Goal: Task Accomplishment & Management: Use online tool/utility

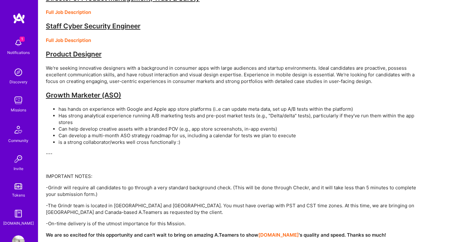
scroll to position [19, 0]
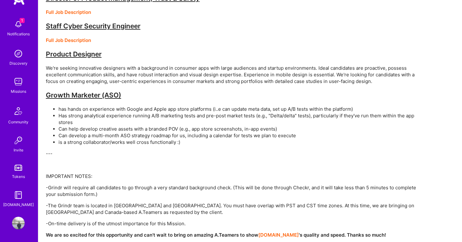
click at [19, 27] on img at bounding box center [18, 24] width 13 height 13
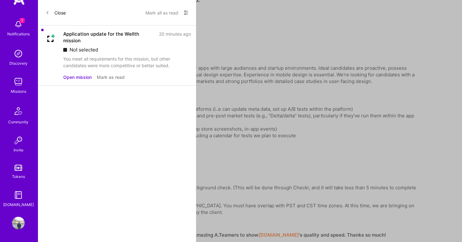
click at [61, 41] on div "Application update for the Wellth mission 20 minutes ago Not selected You meet …" at bounding box center [117, 56] width 158 height 60
click at [73, 37] on div "Application update for the Wellth mission" at bounding box center [109, 37] width 92 height 13
click at [86, 77] on button "Open mission" at bounding box center [77, 77] width 28 height 7
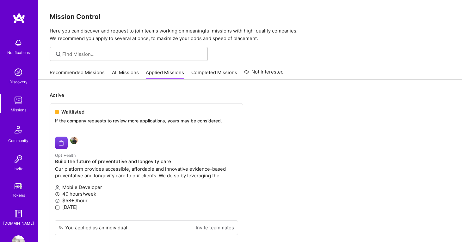
click at [120, 77] on link "All Missions" at bounding box center [125, 74] width 27 height 10
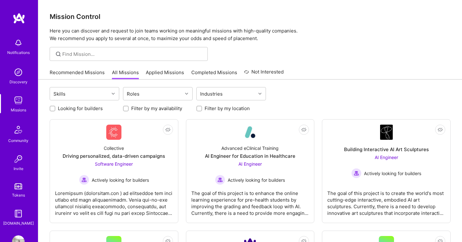
click at [87, 76] on link "Recommended Missions" at bounding box center [77, 74] width 55 height 10
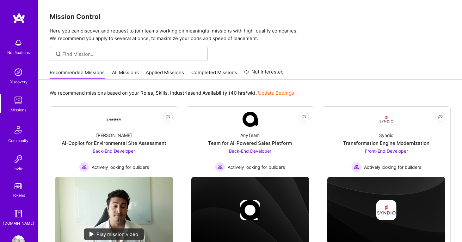
click at [120, 78] on link "All Missions" at bounding box center [125, 74] width 27 height 10
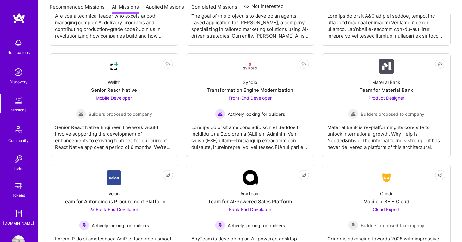
scroll to position [1465, 0]
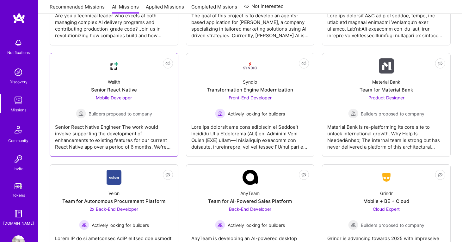
click at [117, 136] on div "Senior React Native Engineer The work would involve supporting the development …" at bounding box center [114, 135] width 118 height 32
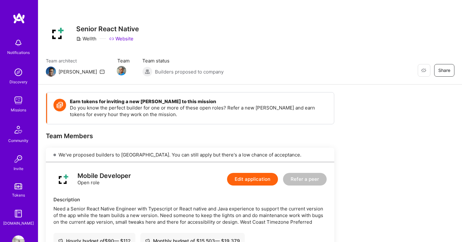
click at [19, 107] on div "Missions" at bounding box center [18, 110] width 15 height 7
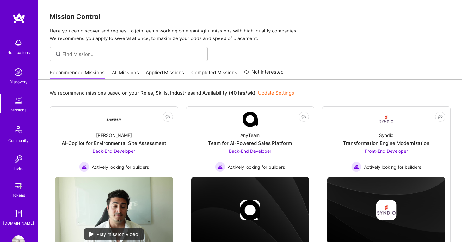
click at [16, 190] on link "Tokens" at bounding box center [18, 190] width 39 height 18
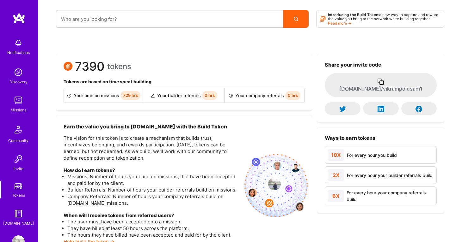
scroll to position [19, 0]
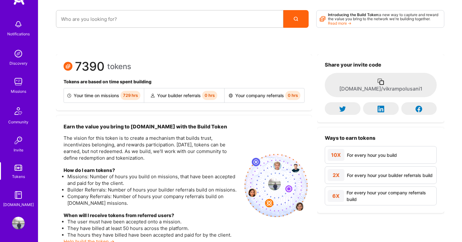
click at [19, 202] on div "[DOMAIN_NAME]" at bounding box center [18, 205] width 31 height 7
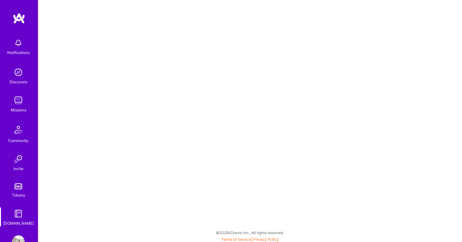
click at [17, 217] on img at bounding box center [18, 214] width 13 height 13
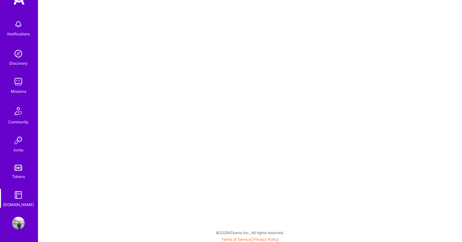
click at [19, 223] on img at bounding box center [18, 223] width 13 height 13
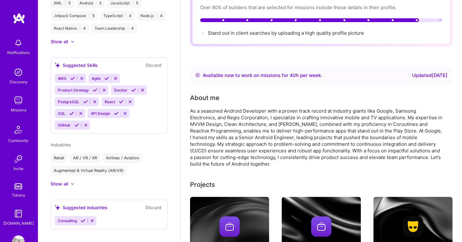
scroll to position [62, 0]
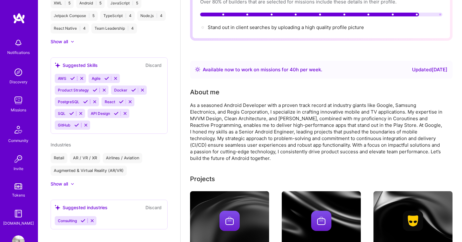
click at [19, 108] on div "Missions" at bounding box center [18, 110] width 15 height 7
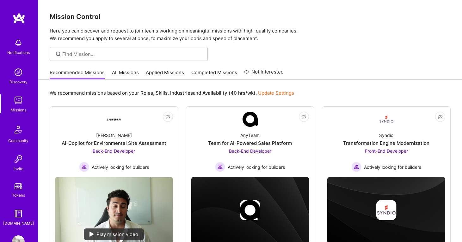
click at [135, 76] on link "All Missions" at bounding box center [125, 74] width 27 height 10
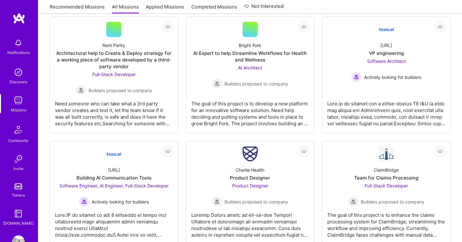
scroll to position [760, 0]
